Goal: Task Accomplishment & Management: Complete application form

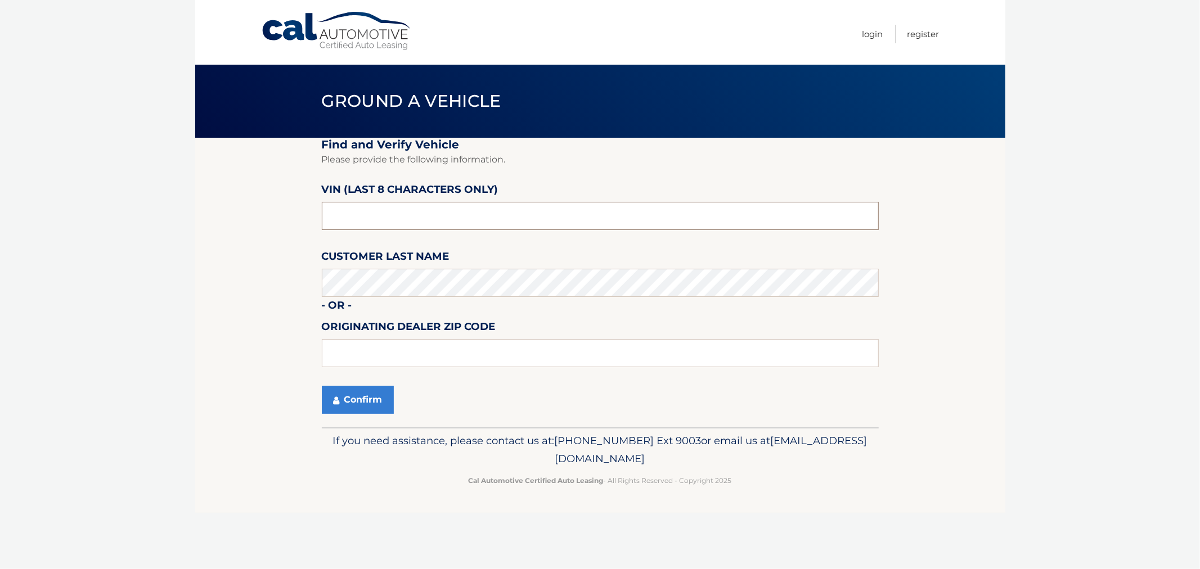
click at [364, 208] on input "text" at bounding box center [600, 216] width 557 height 28
type input "p8707997"
type input "11548"
click at [368, 389] on button "Confirm" at bounding box center [358, 400] width 72 height 28
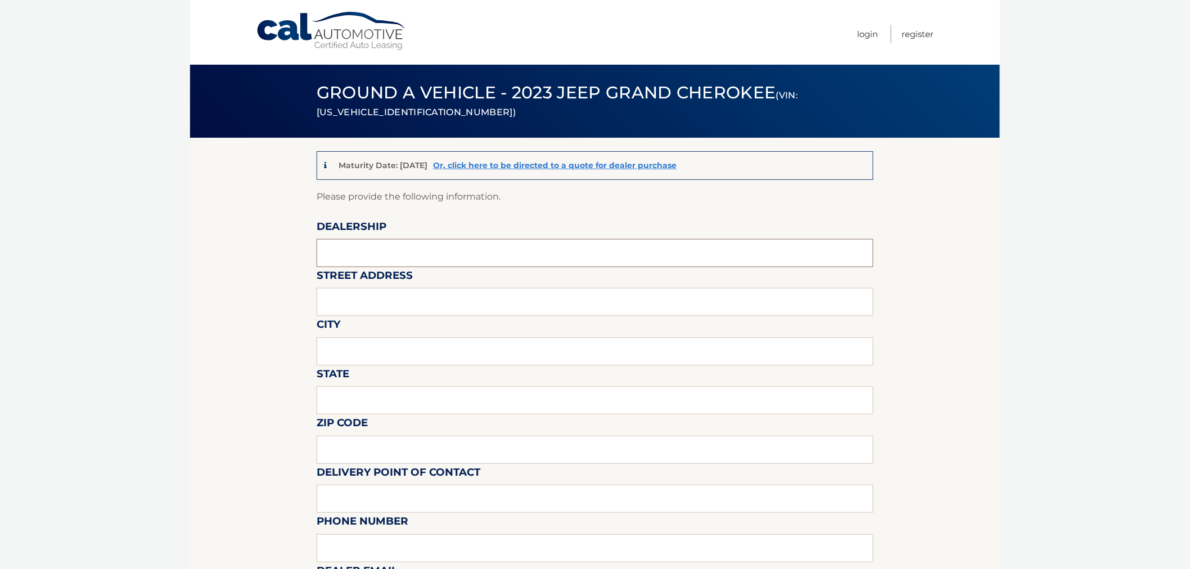
click at [352, 254] on input "text" at bounding box center [595, 253] width 557 height 28
click at [353, 243] on input "text" at bounding box center [595, 253] width 557 height 28
type input "East Hills Jeep"
type input "[STREET_ADDRESS]"
type input "Greenvale"
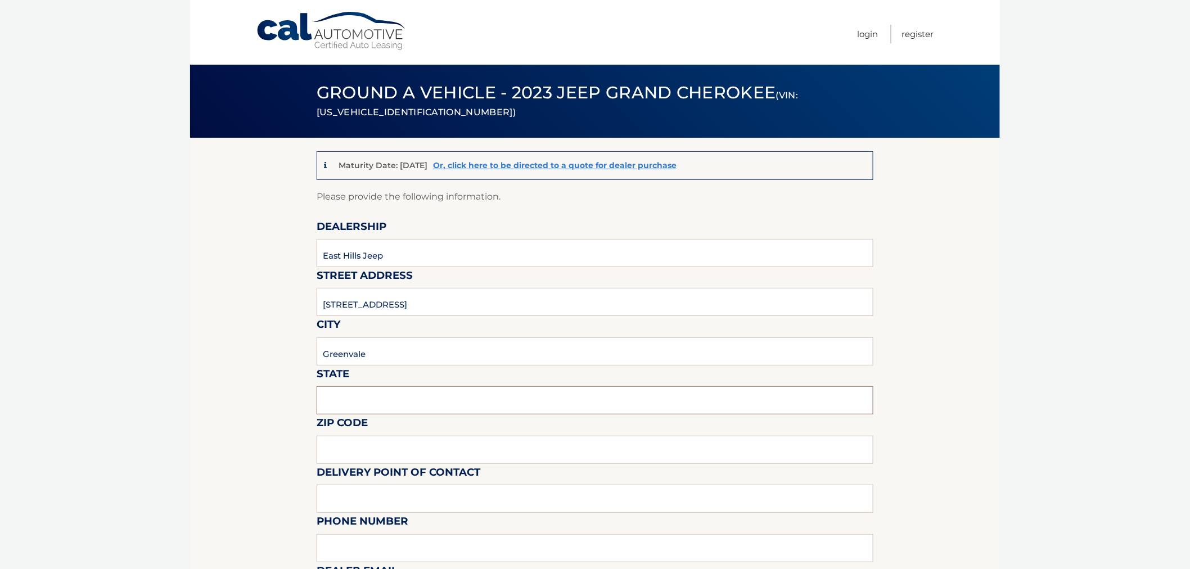
type input "M"
type input "[US_STATE]"
type input "11548"
type input "[PERSON_NAME]"
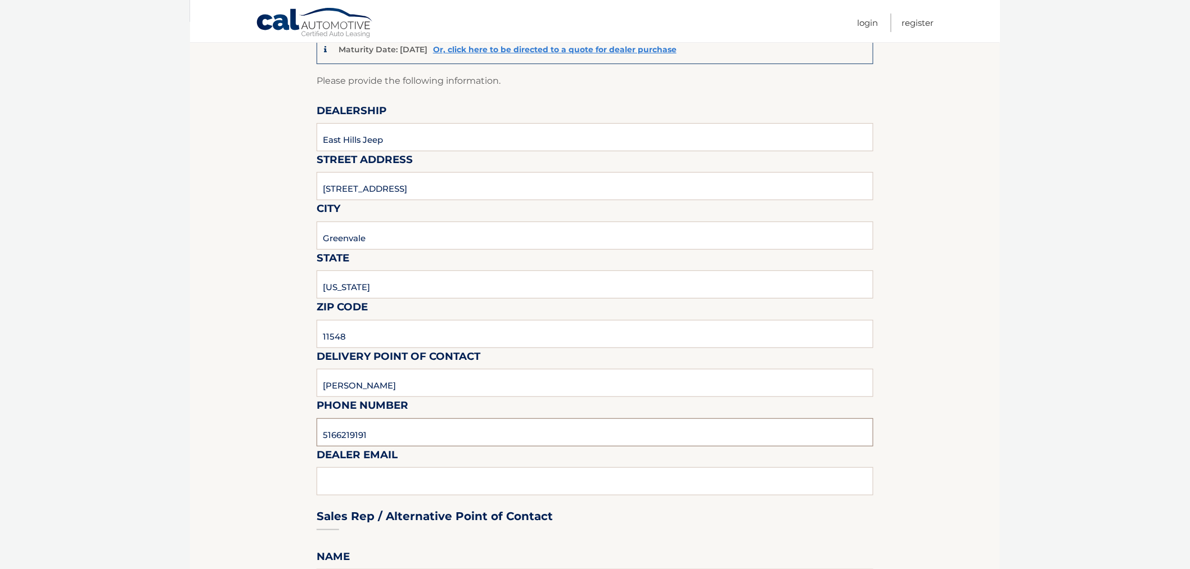
scroll to position [125, 0]
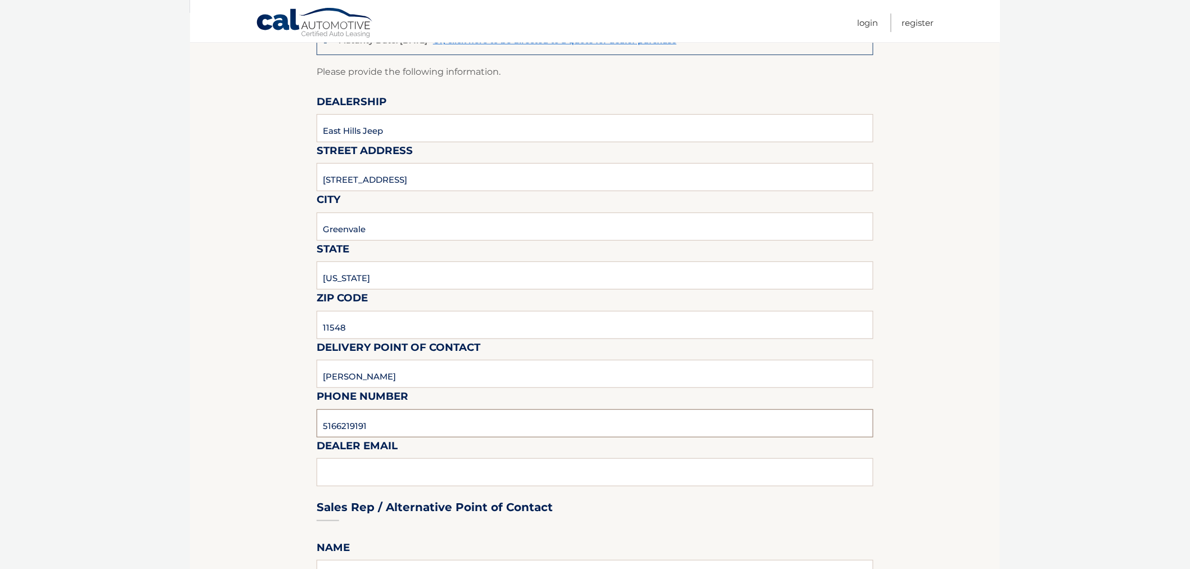
type input "5166219191"
click at [358, 471] on div "Sales Rep / Alternative Point of Contact" at bounding box center [595, 486] width 557 height 79
click at [347, 471] on div "Sales Rep / Alternative Point of Contact" at bounding box center [595, 486] width 557 height 79
click at [398, 421] on input "5166219191" at bounding box center [595, 424] width 557 height 28
type input "[EMAIL_ADDRESS][DOMAIN_NAME]"
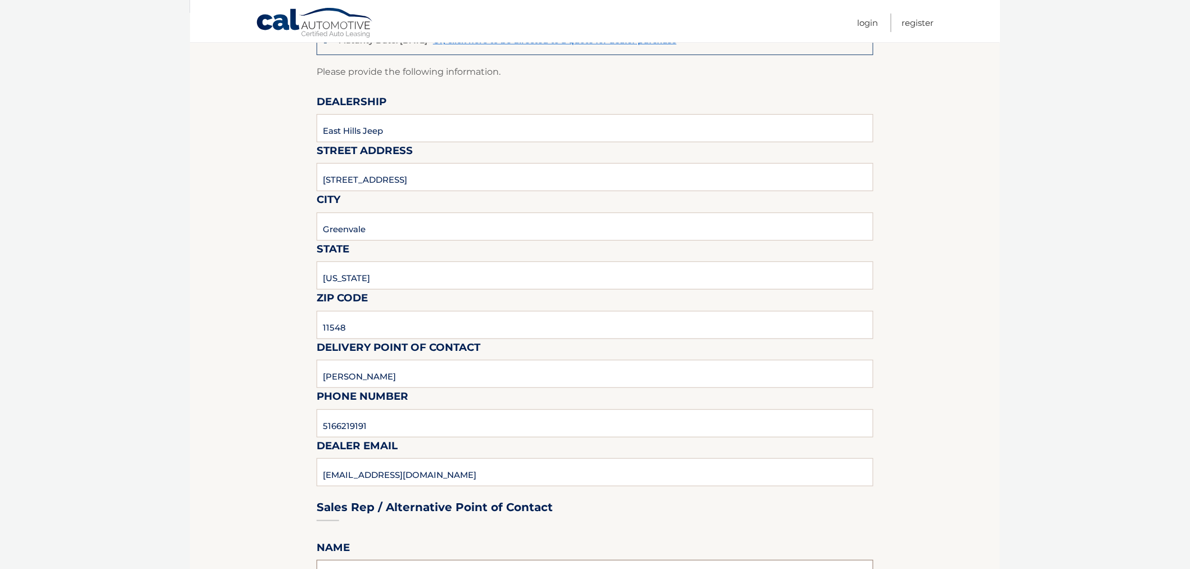
scroll to position [143, 0]
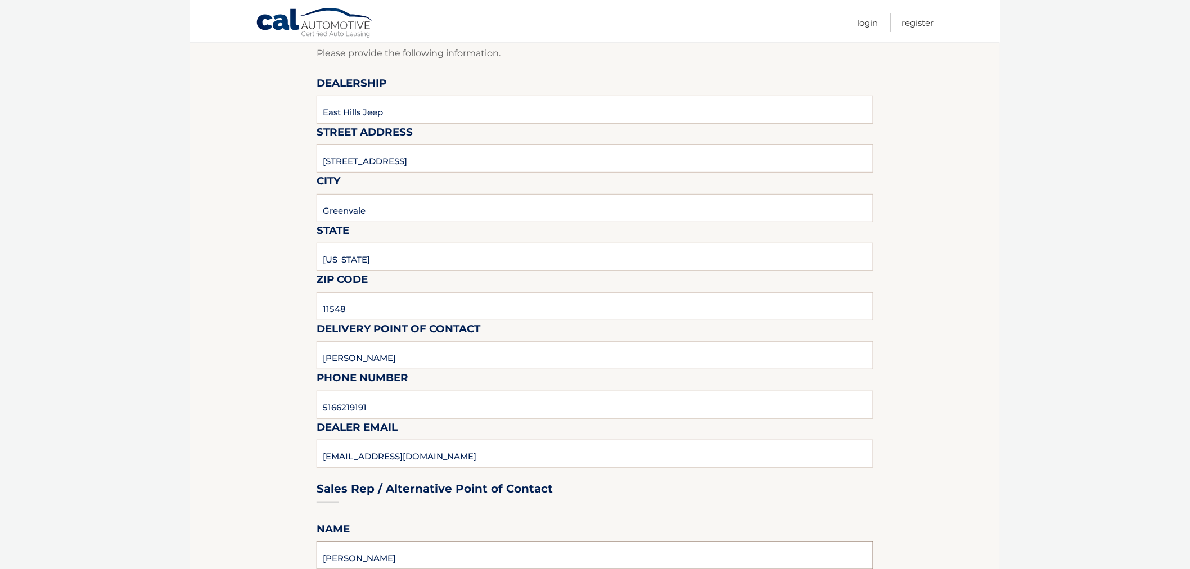
type input "[PERSON_NAME]"
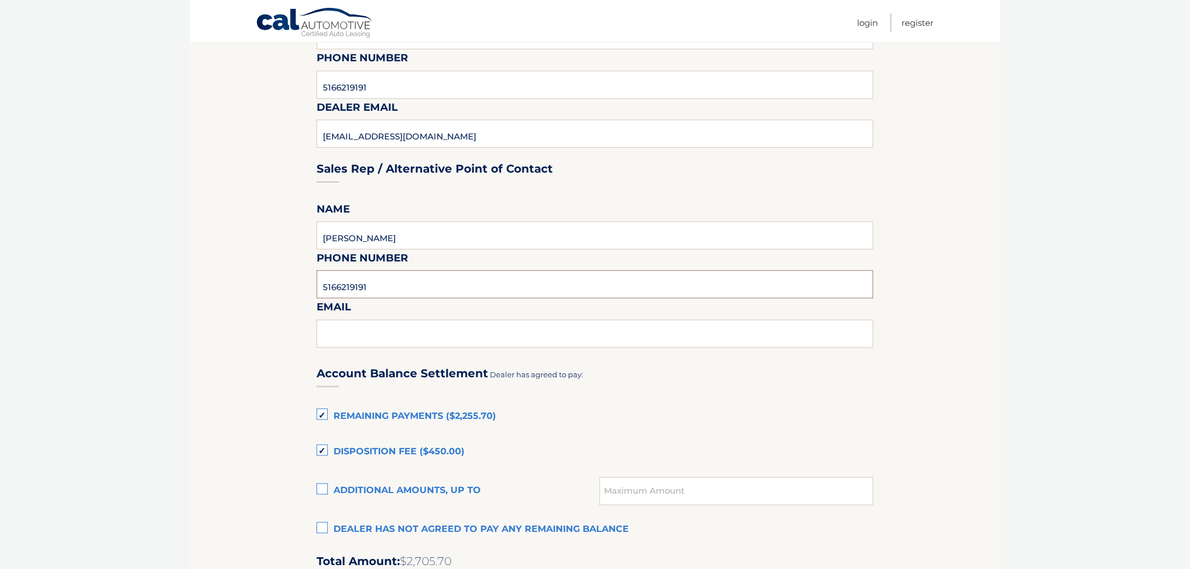
type input "5166219191"
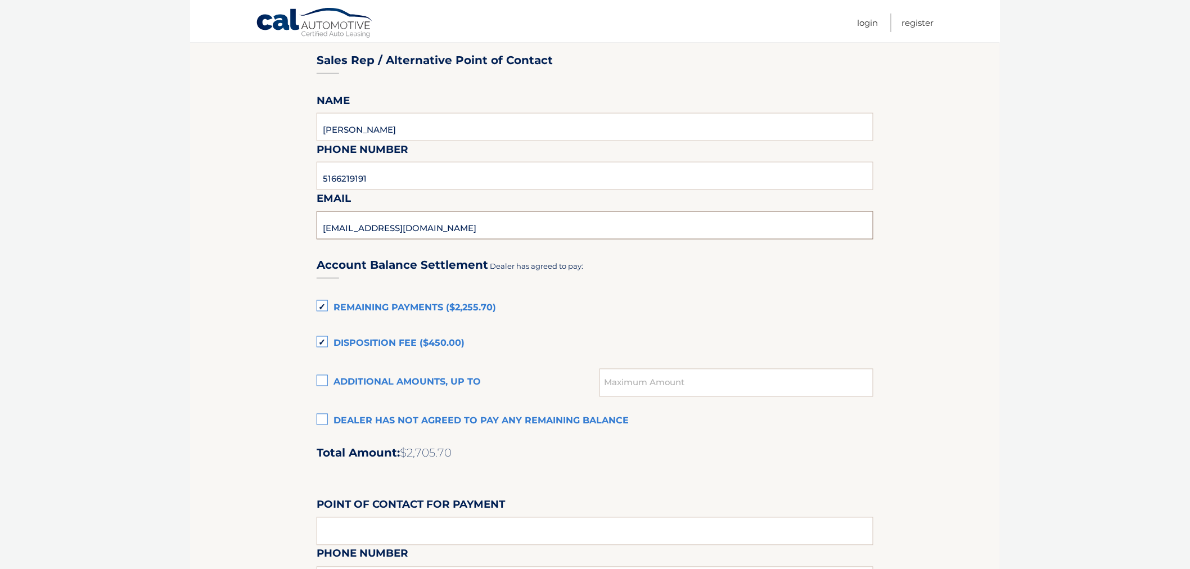
scroll to position [651, 0]
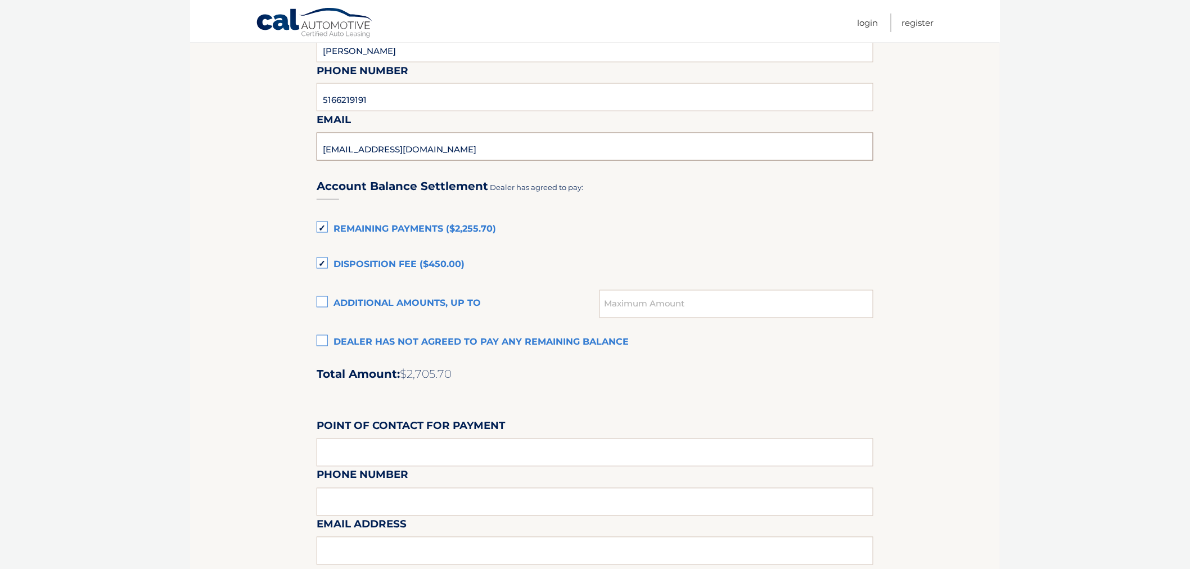
type input "[EMAIL_ADDRESS][DOMAIN_NAME]"
click at [296, 273] on section "Maturity Date: [DATE] Or, click here to be directed to a quote for dealer purch…" at bounding box center [595, 103] width 810 height 1233
click at [345, 440] on input "text" at bounding box center [595, 453] width 557 height 28
type input "[PERSON_NAME]"
type input "5166219191"
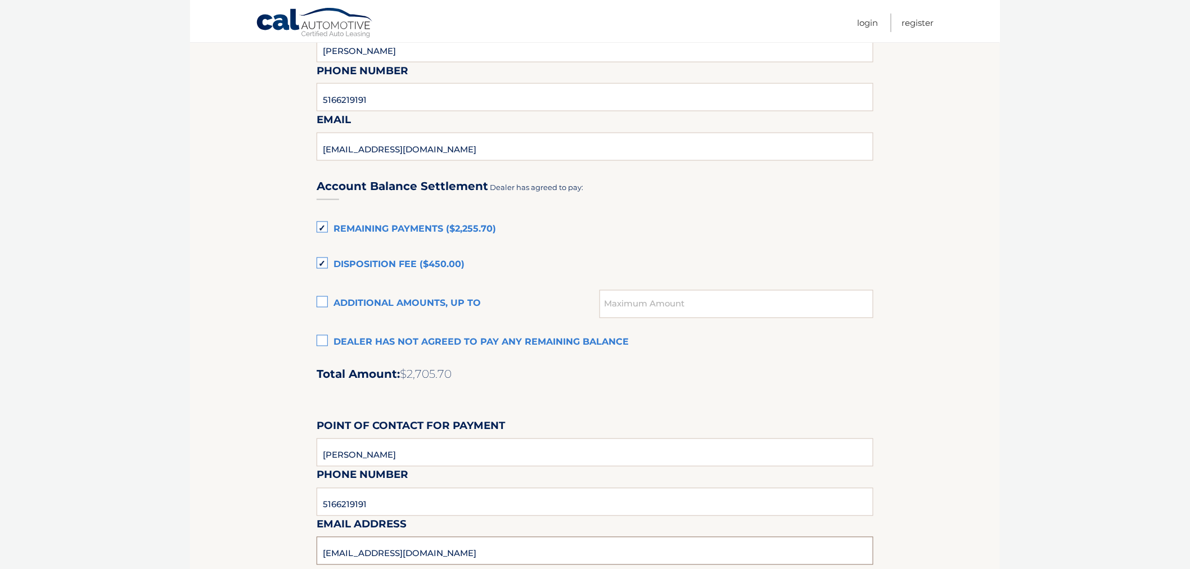
type input "[EMAIL_ADDRESS][DOMAIN_NAME]"
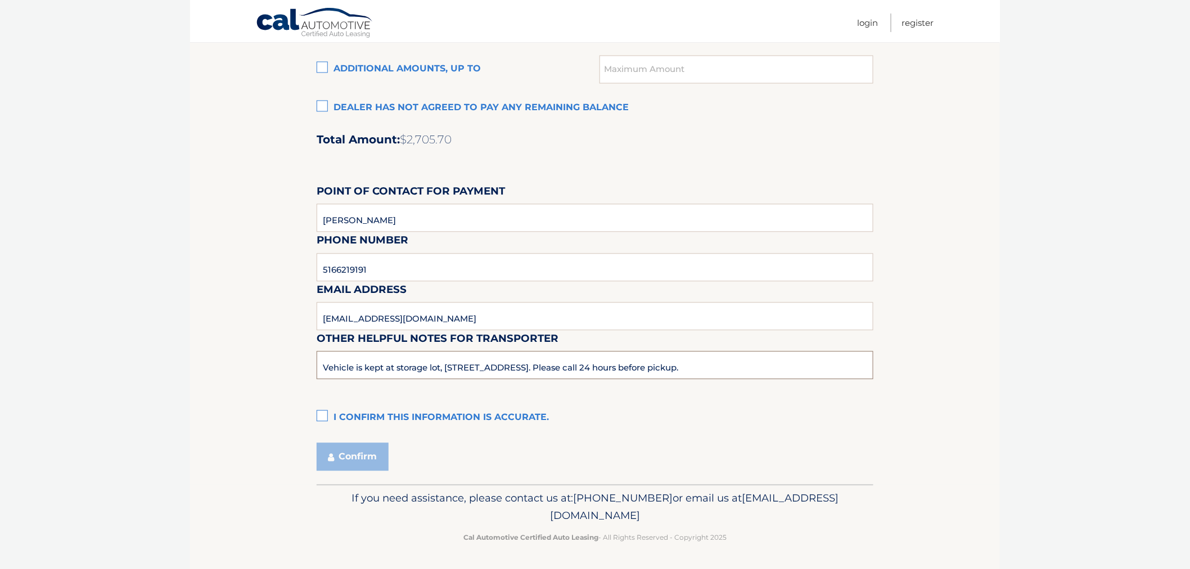
type input "Vehicle is kept at storage lot, [STREET_ADDRESS]. Please call 24 hours before p…"
click at [324, 416] on label "I confirm this information is accurate." at bounding box center [595, 418] width 557 height 23
click at [0, 0] on input "I confirm this information is accurate." at bounding box center [0, 0] width 0 height 0
click at [340, 454] on button "Confirm" at bounding box center [353, 457] width 72 height 28
